Goal: Information Seeking & Learning: Learn about a topic

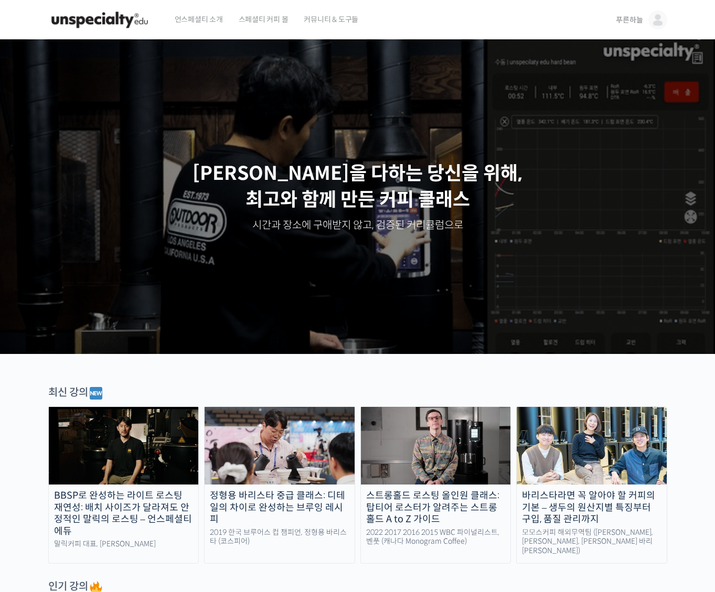
click at [122, 450] on img at bounding box center [124, 446] width 150 height 78
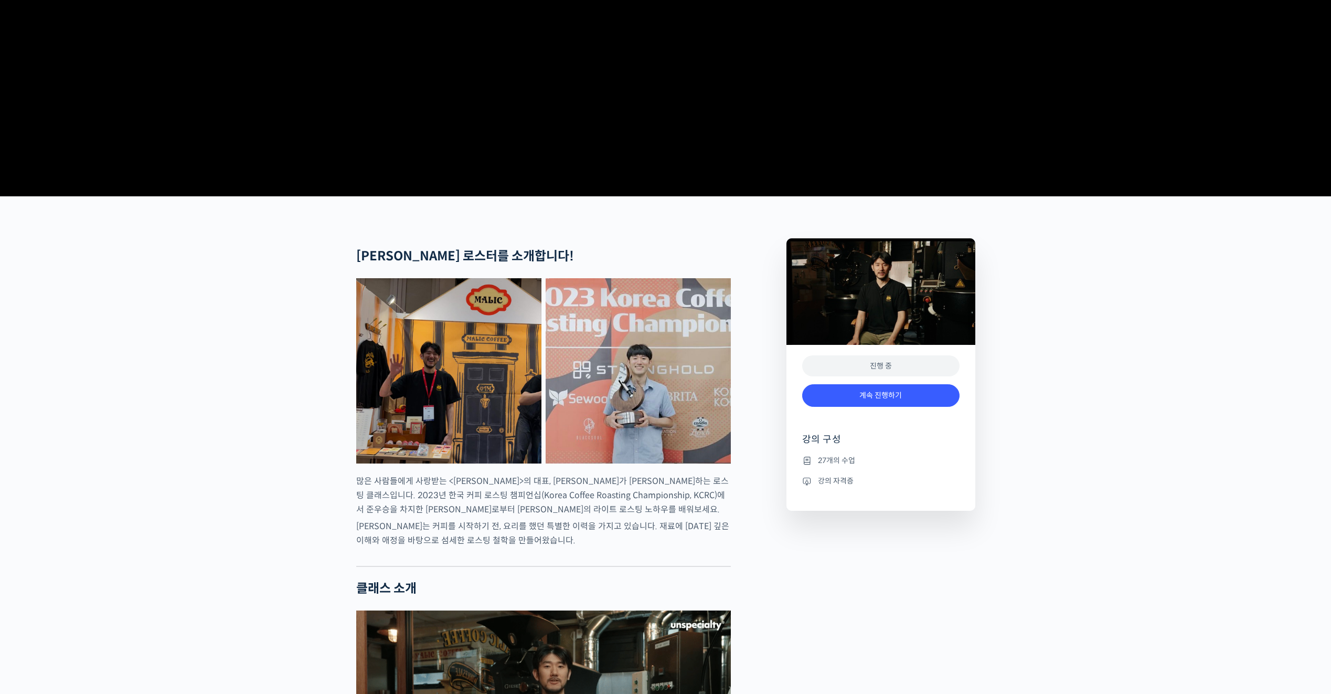
scroll to position [315, 0]
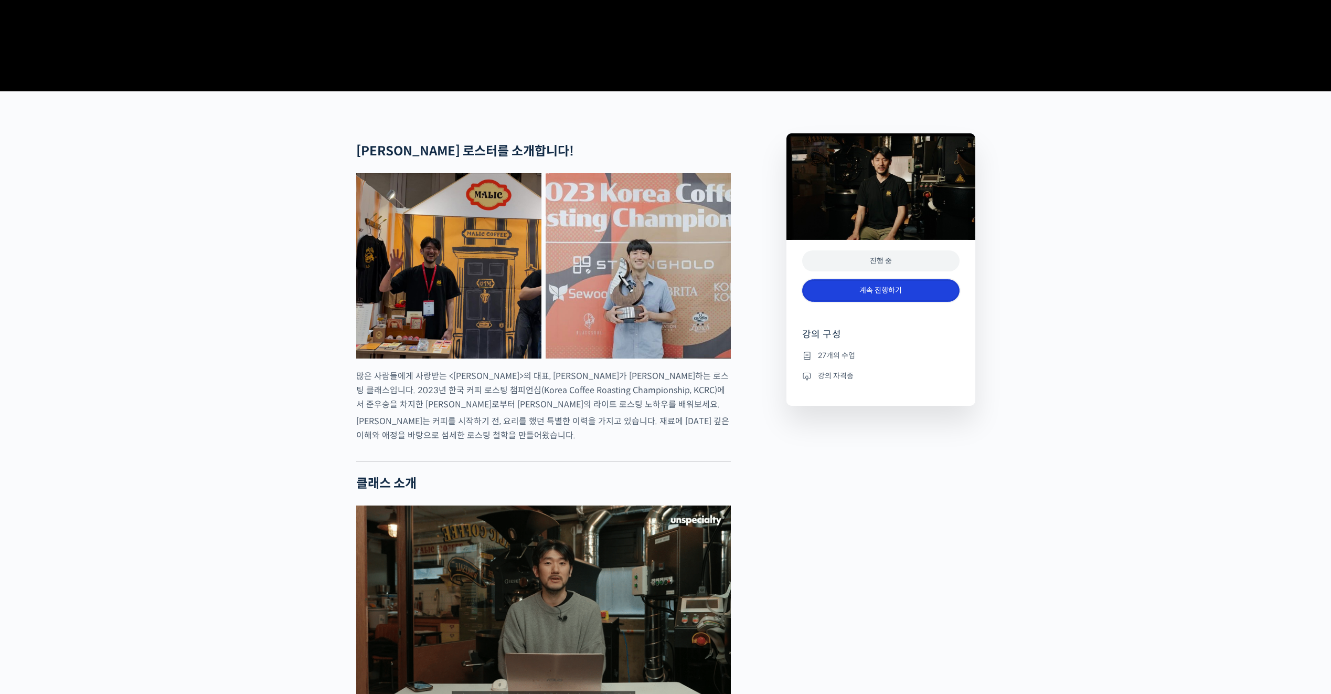
click at [715, 302] on link "계속 진행하기" at bounding box center [880, 290] width 157 height 23
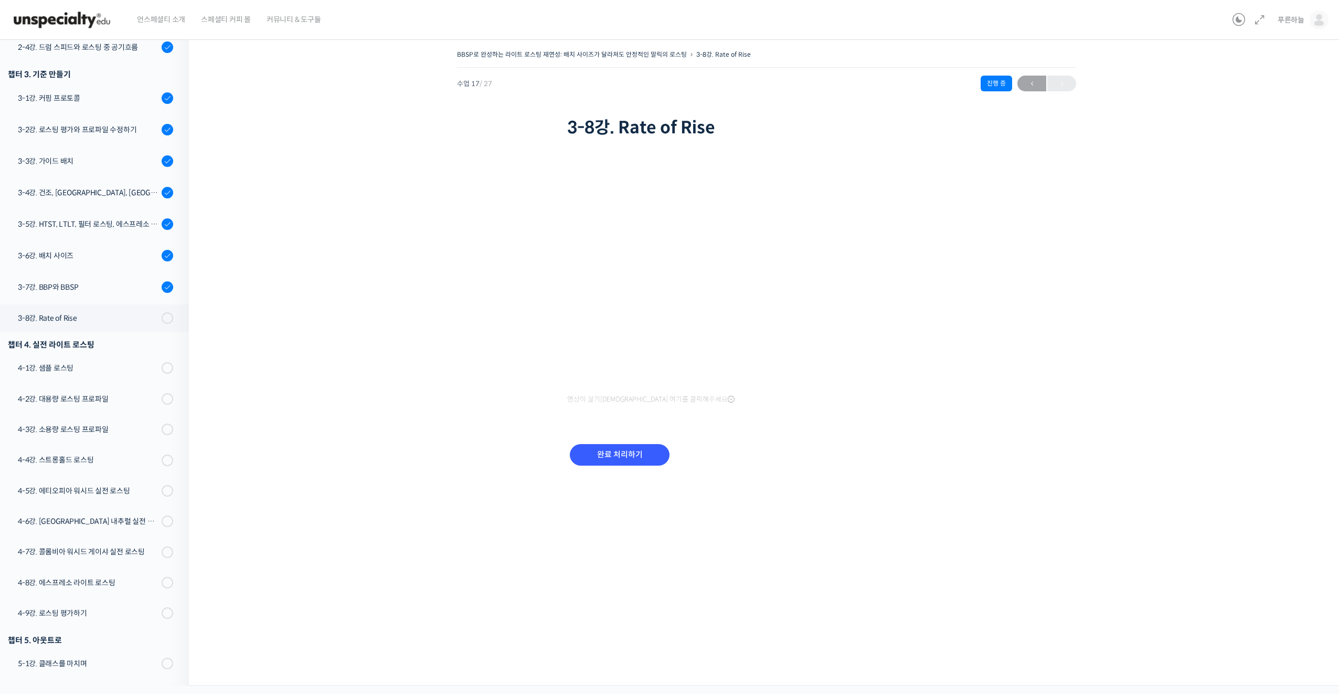
scroll to position [386, 0]
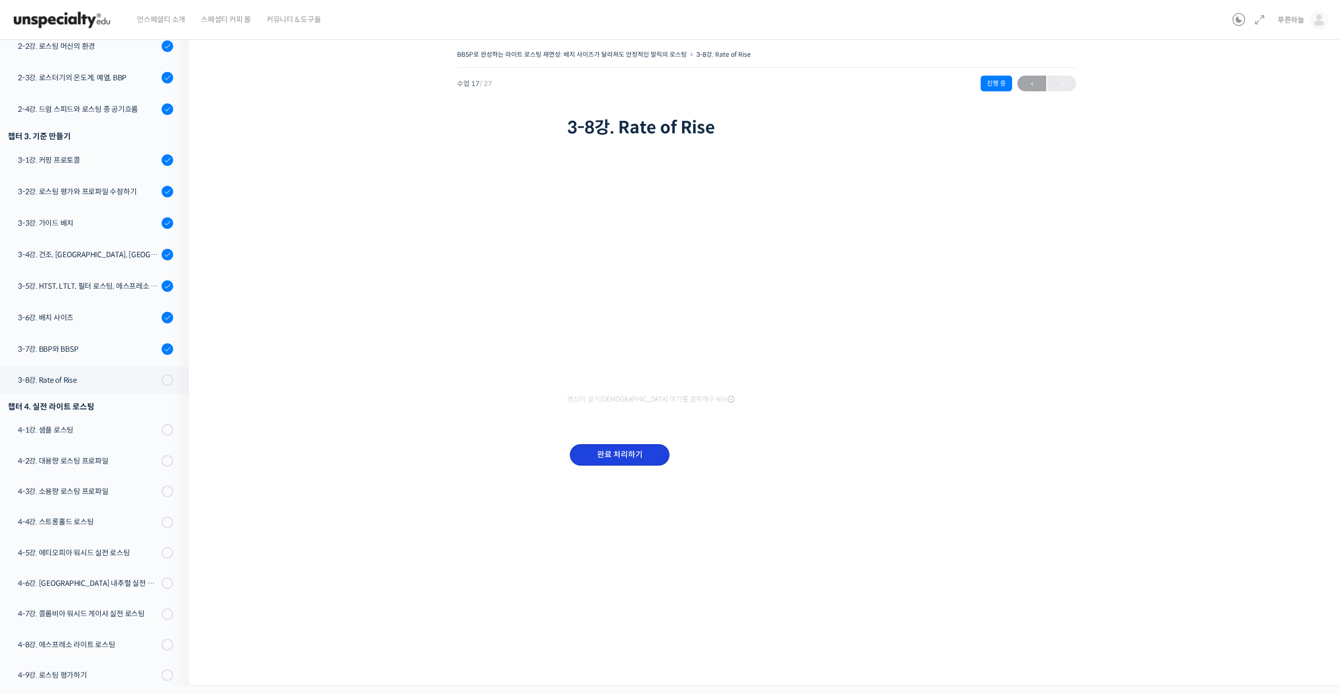
click at [616, 455] on input "완료 처리하기" at bounding box center [620, 455] width 100 height 22
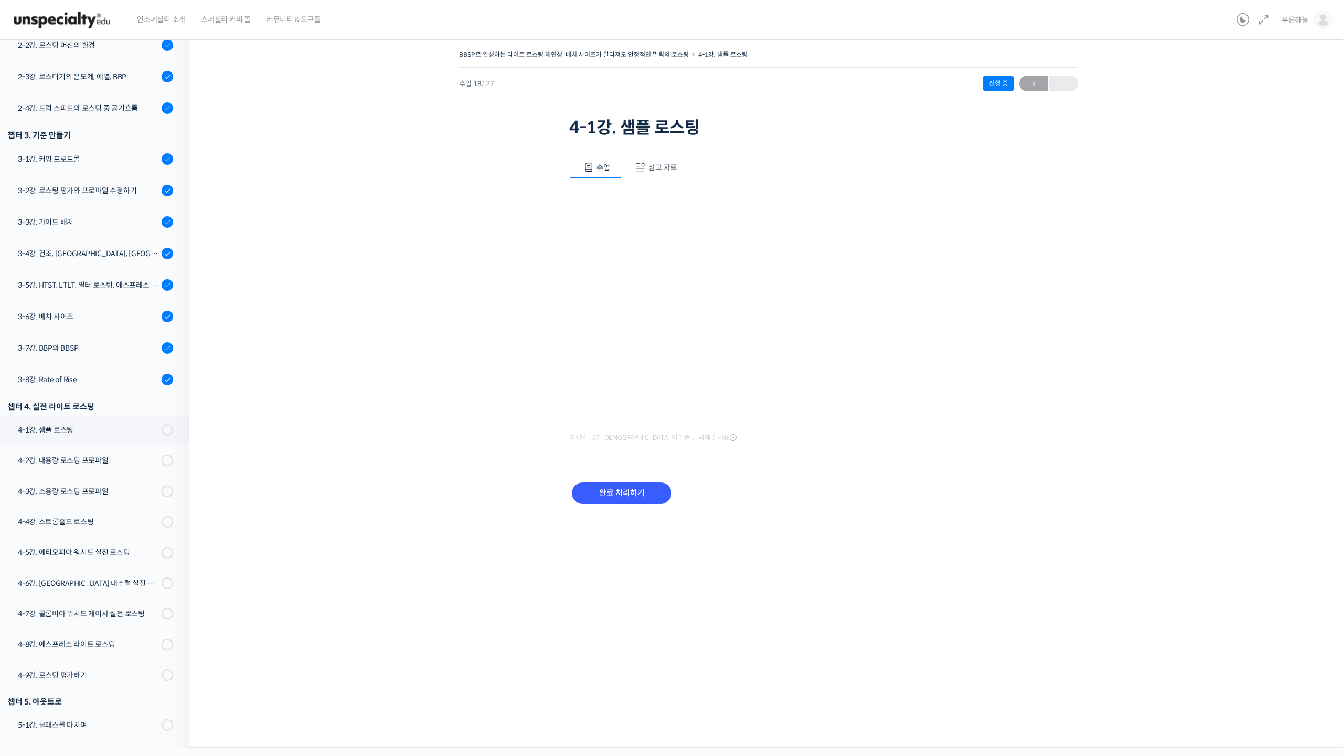
scroll to position [387, 0]
